Goal: Information Seeking & Learning: Learn about a topic

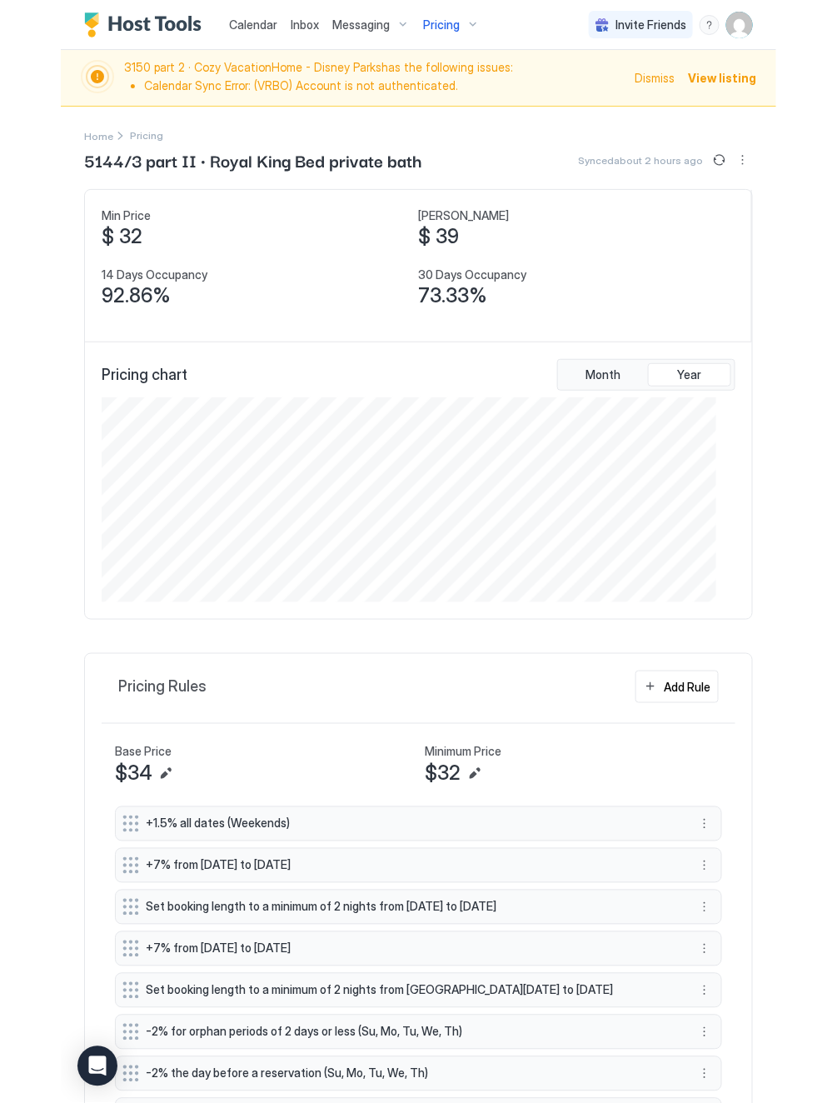
scroll to position [205, 615]
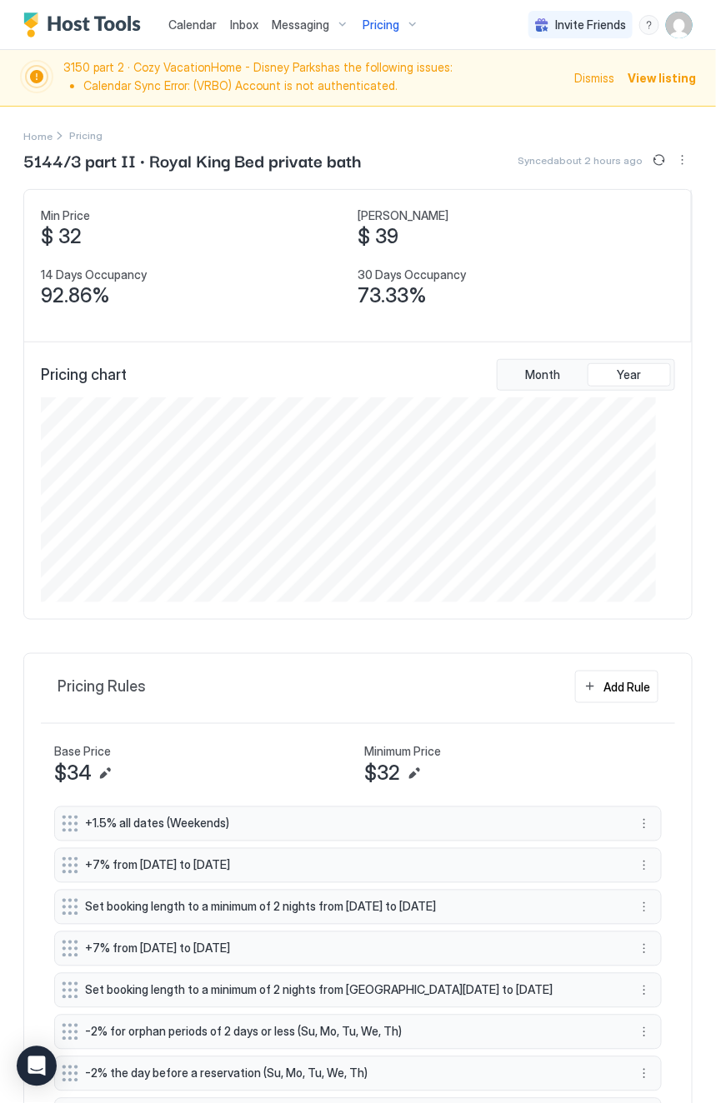
click at [378, 20] on span "Pricing" at bounding box center [380, 24] width 37 height 15
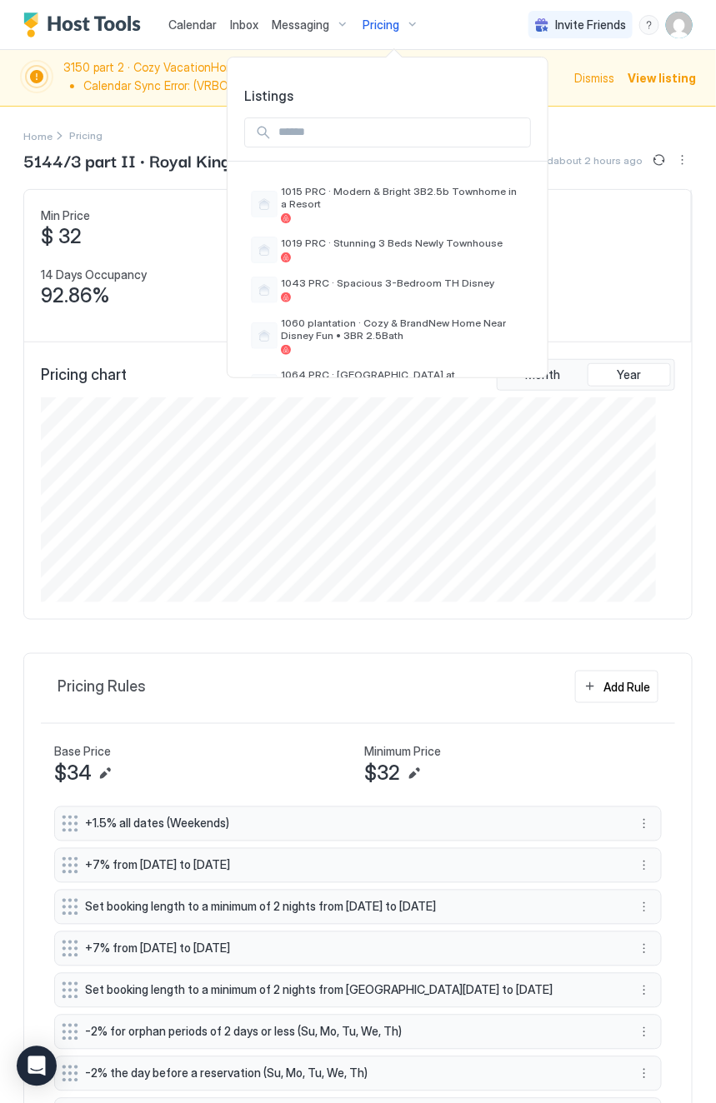
click at [272, 133] on div at bounding box center [263, 132] width 17 height 17
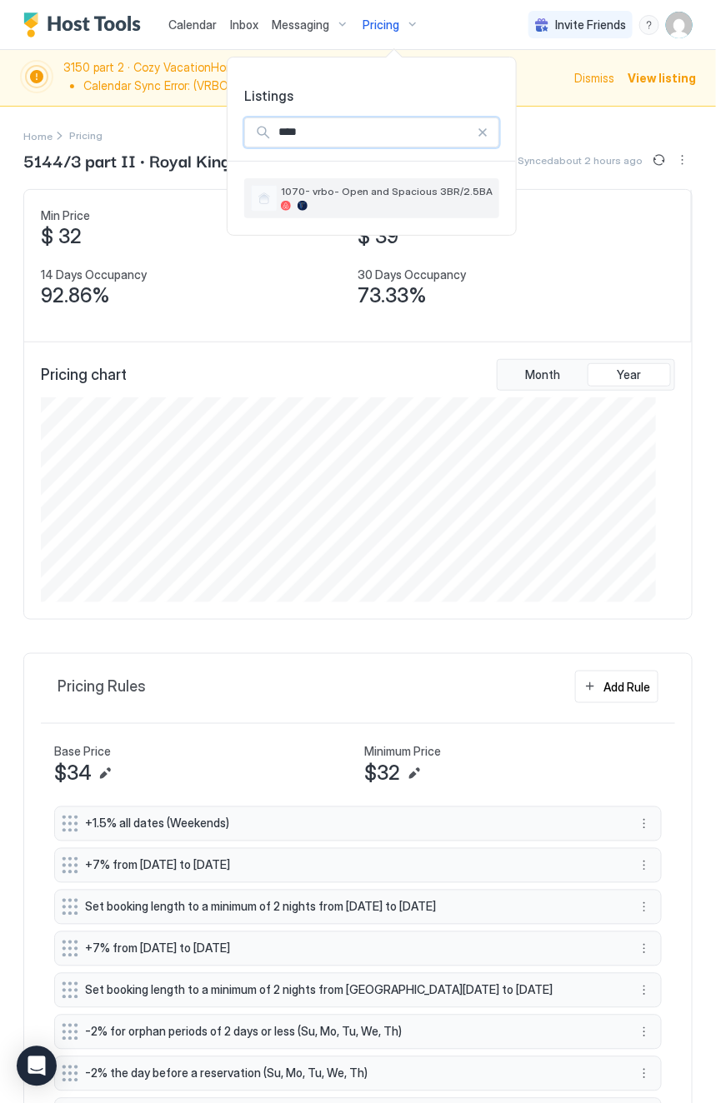
type input "****"
click at [345, 182] on div "1070- vrbo- Open and Spacious 3BR/2.5BA" at bounding box center [371, 198] width 255 height 40
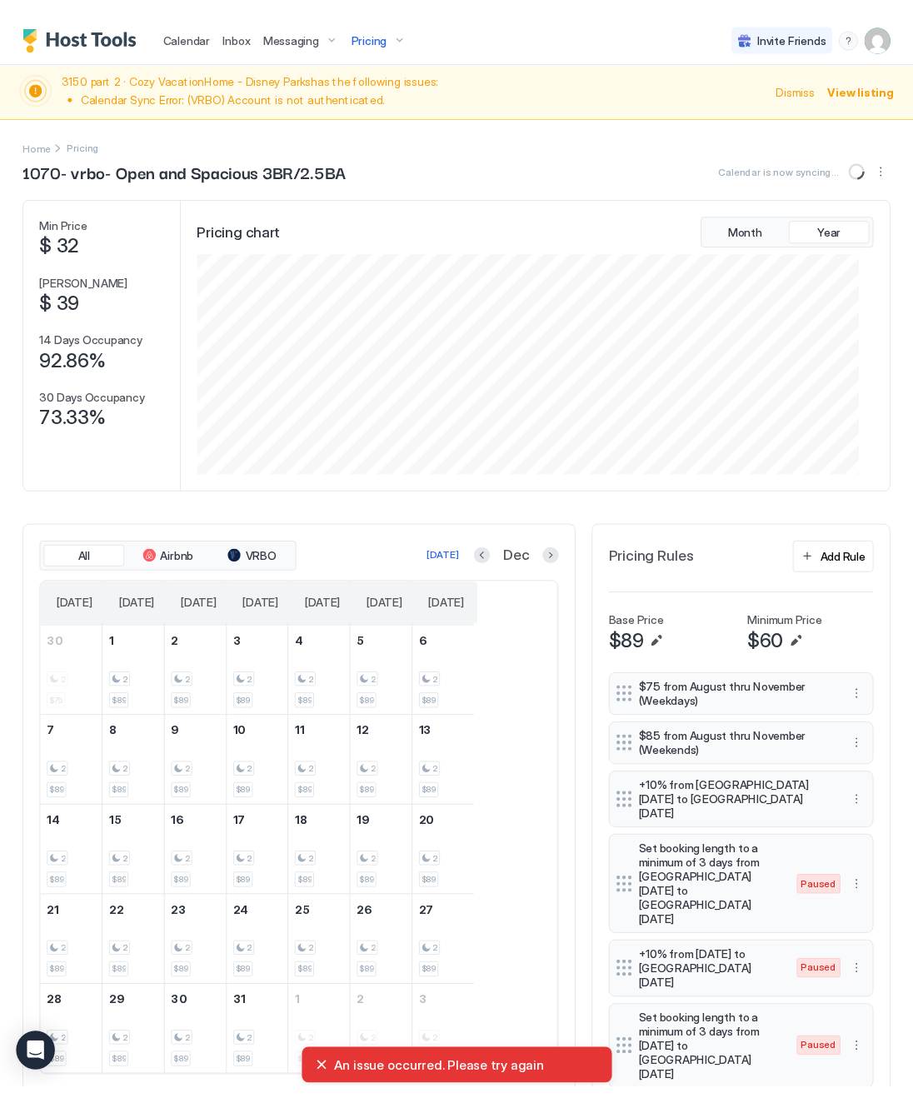
scroll to position [832729, 832273]
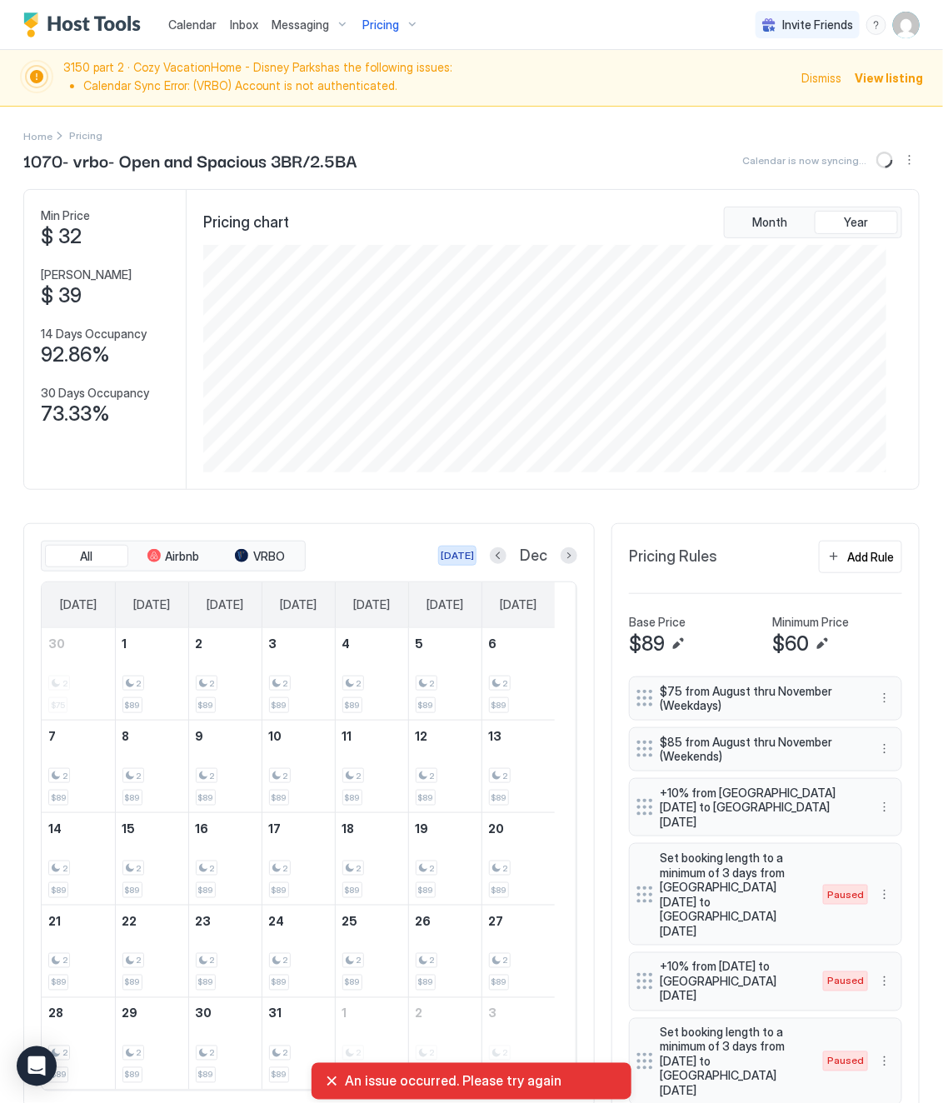
click at [442, 562] on div "[DATE]" at bounding box center [457, 555] width 33 height 15
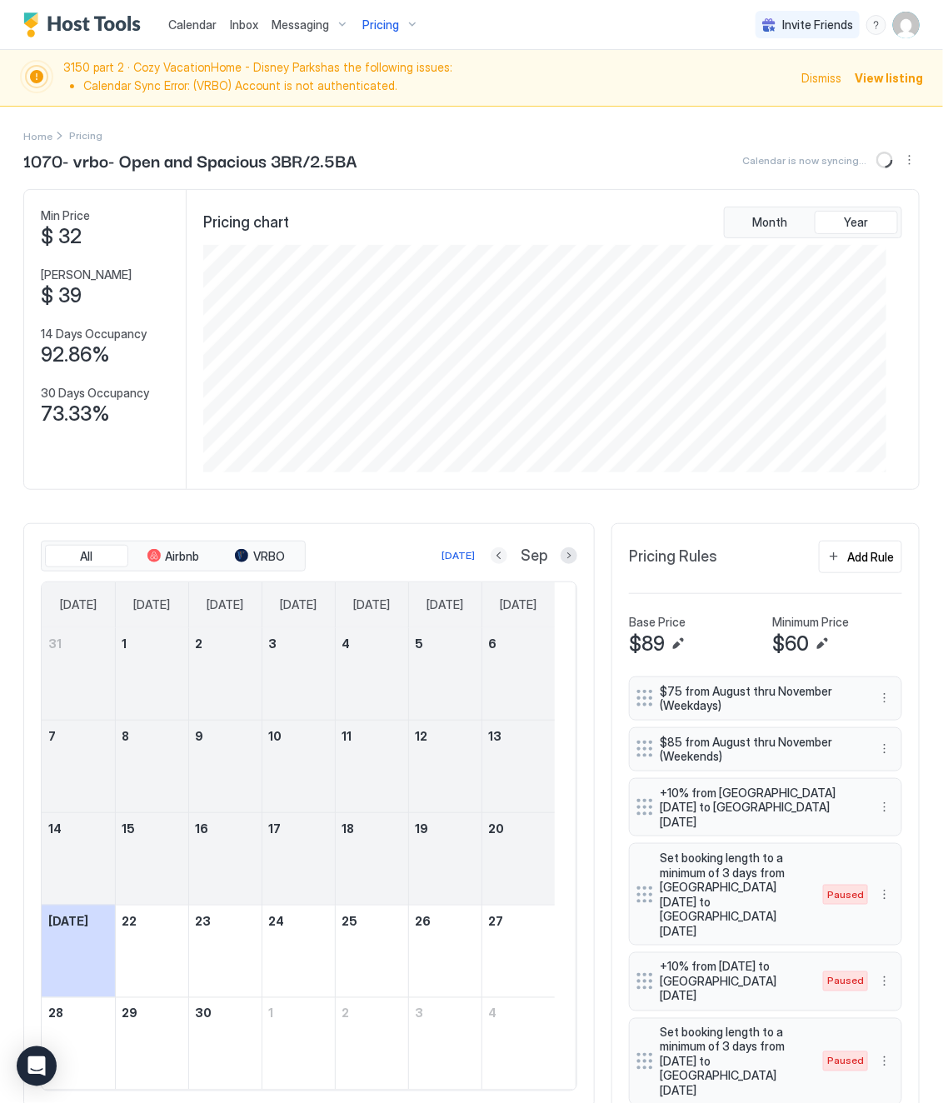
click at [491, 560] on button "Previous month" at bounding box center [499, 555] width 17 height 17
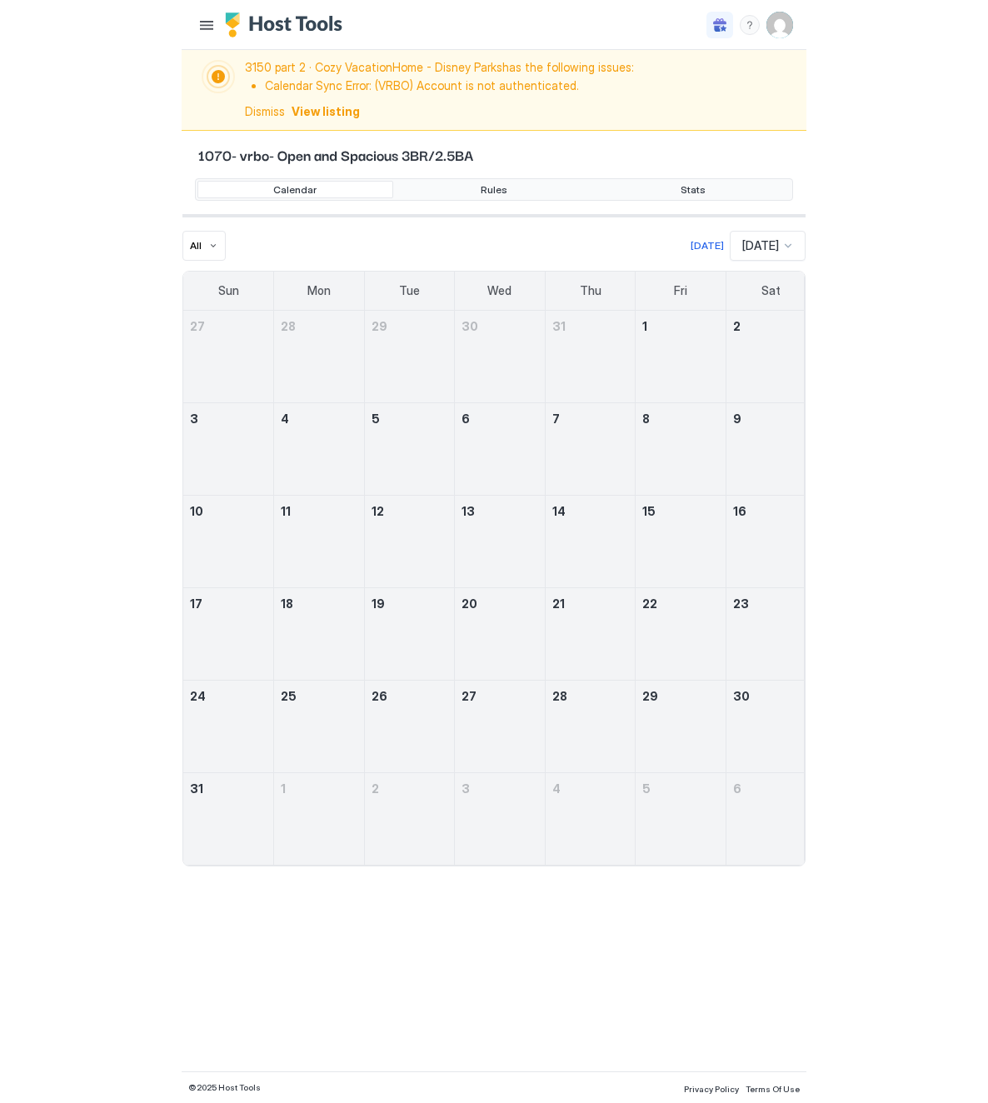
scroll to position [832956, 832317]
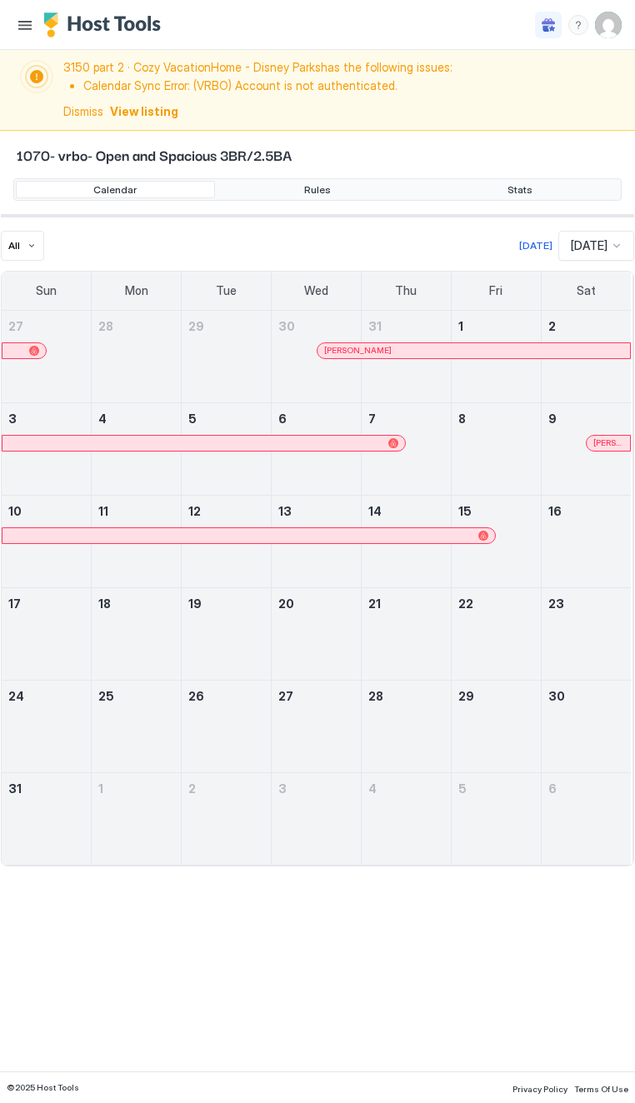
click at [290, 32] on div "Invite Friends BG" at bounding box center [317, 25] width 635 height 50
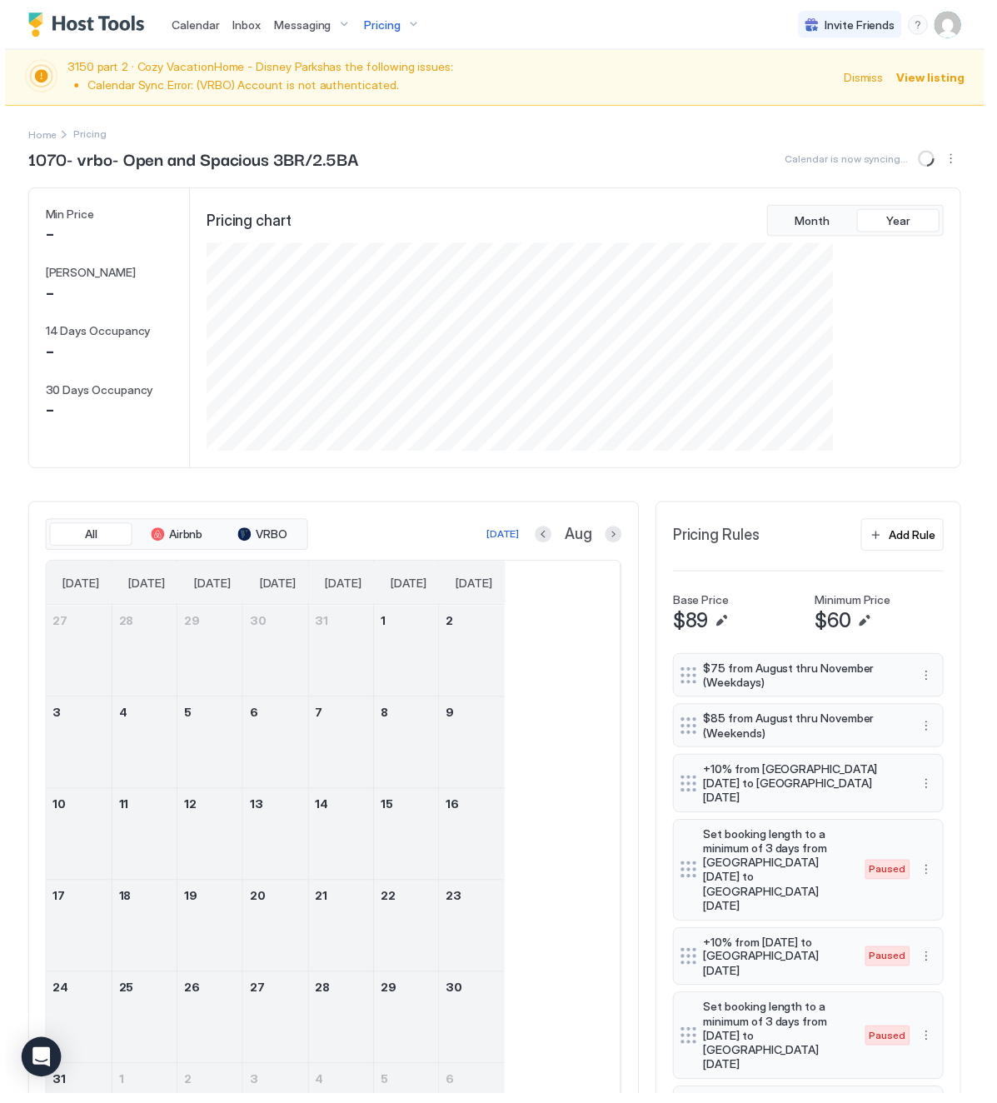
scroll to position [245, 736]
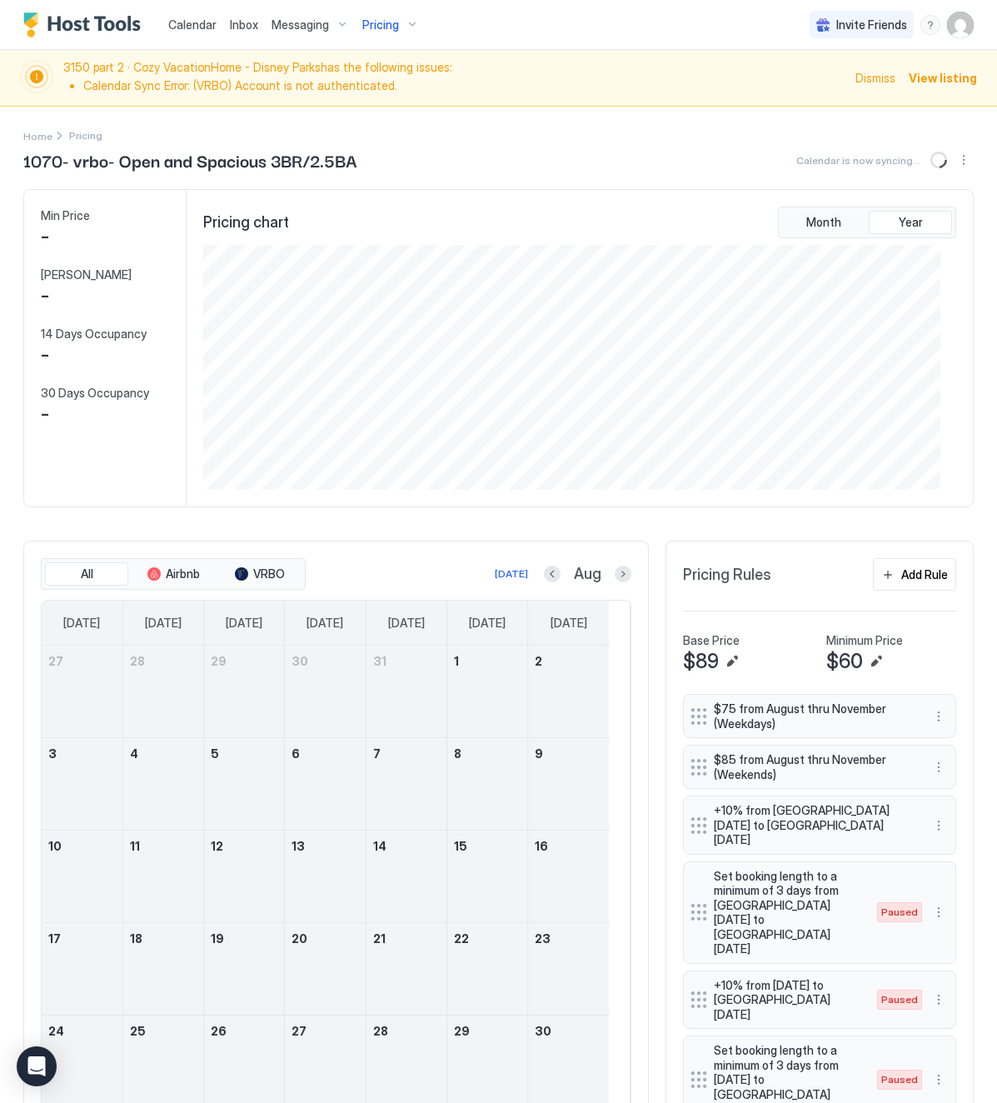
click at [378, 23] on span "Pricing" at bounding box center [380, 24] width 37 height 15
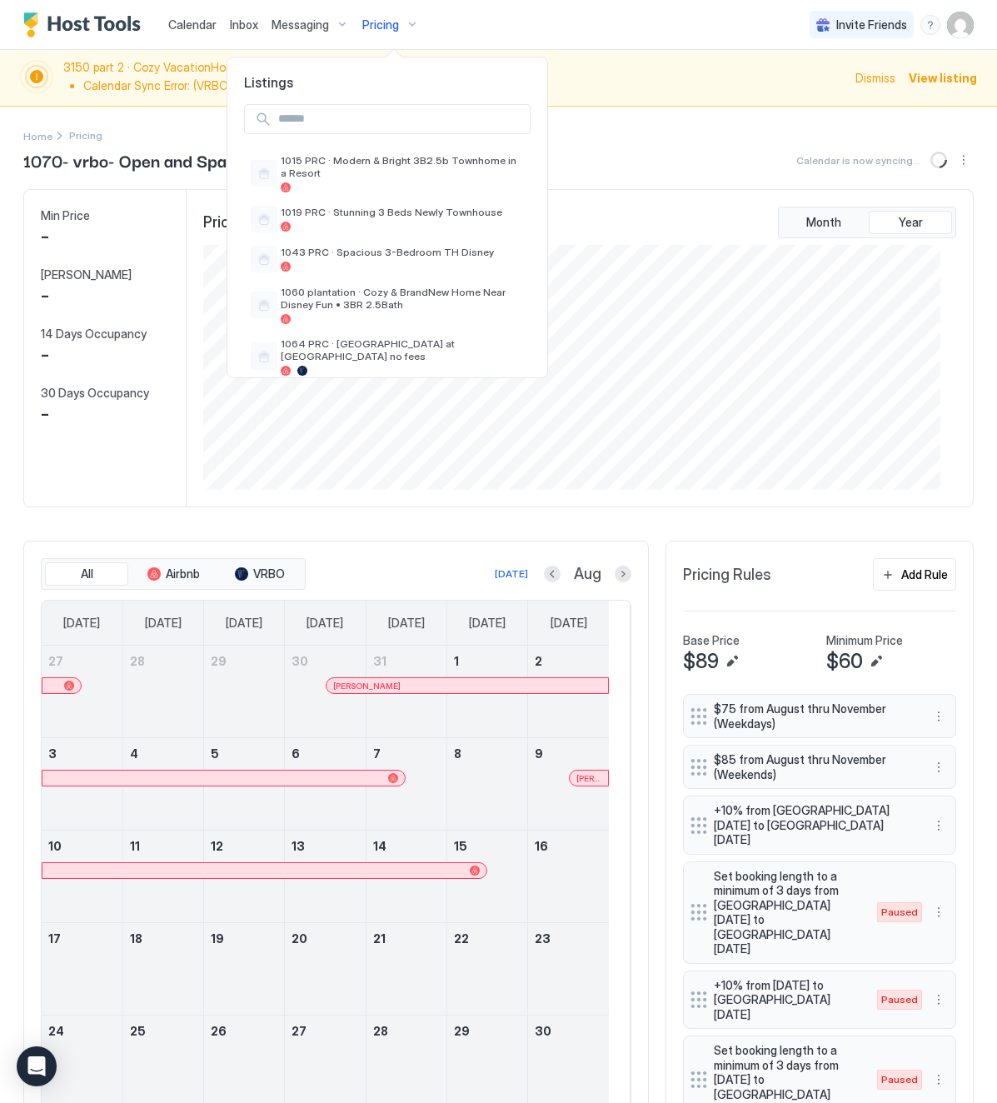
click at [373, 131] on input "Input Field" at bounding box center [401, 119] width 258 height 28
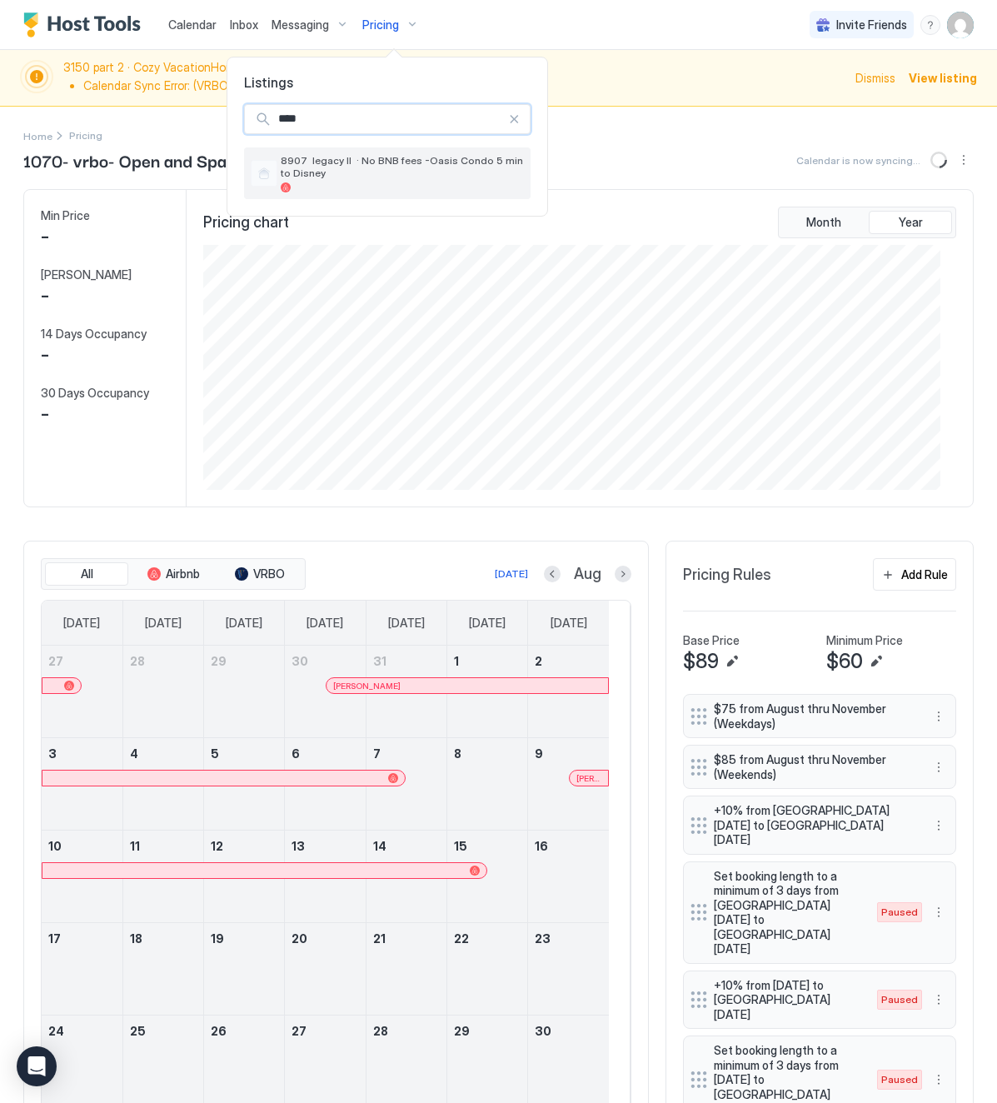
type input "****"
click at [401, 170] on span "8907 legacy II · No BNB fees -Oasis Condo 5 min to Disney" at bounding box center [402, 166] width 243 height 25
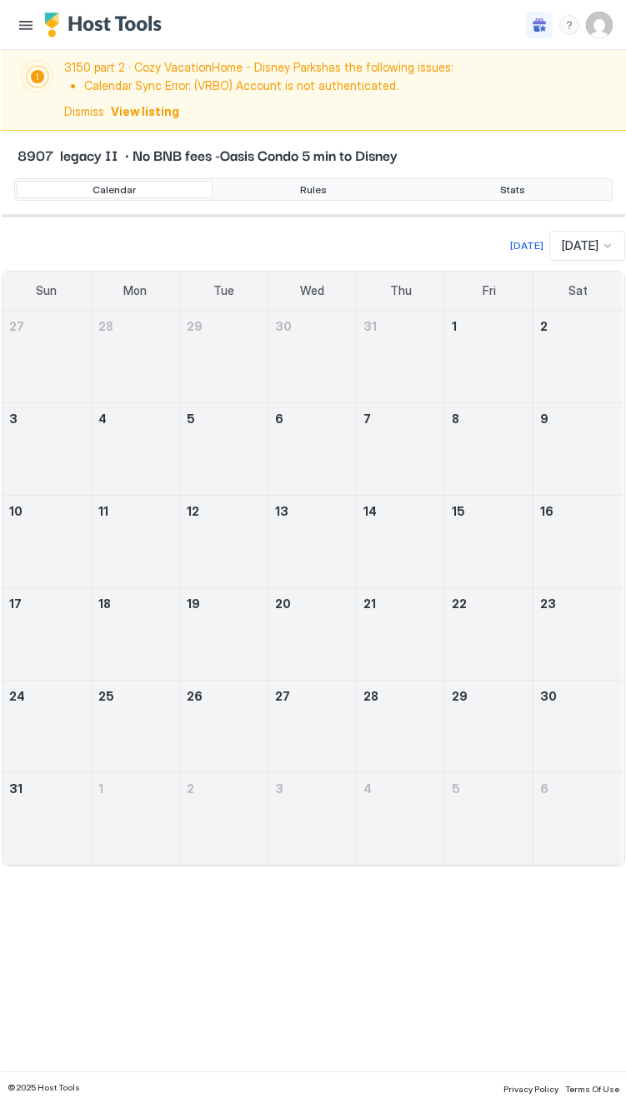
scroll to position [832956, 832317]
